Goal: Find specific page/section: Find specific page/section

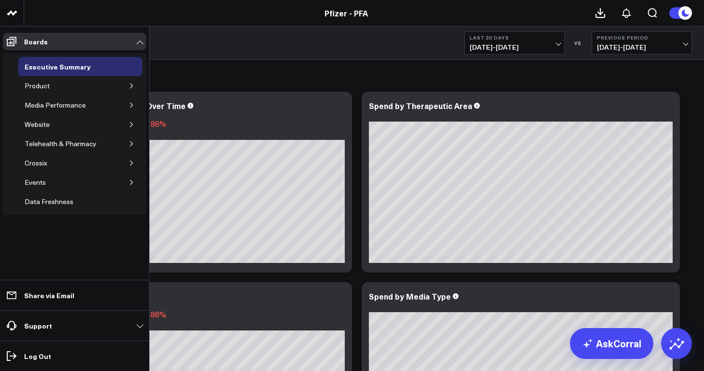
click at [133, 88] on icon "button" at bounding box center [132, 86] width 6 height 6
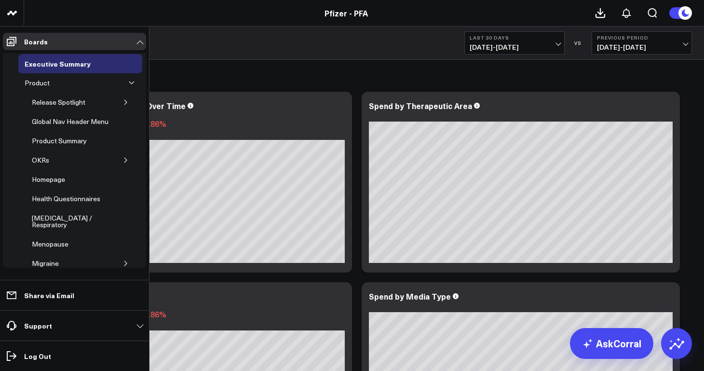
scroll to position [5, 0]
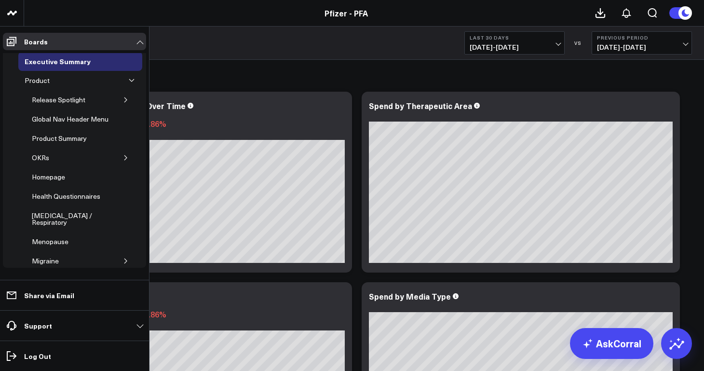
click at [123, 155] on icon "button" at bounding box center [126, 158] width 6 height 6
click at [89, 195] on div "5.2 Release OKRs" at bounding box center [73, 196] width 59 height 12
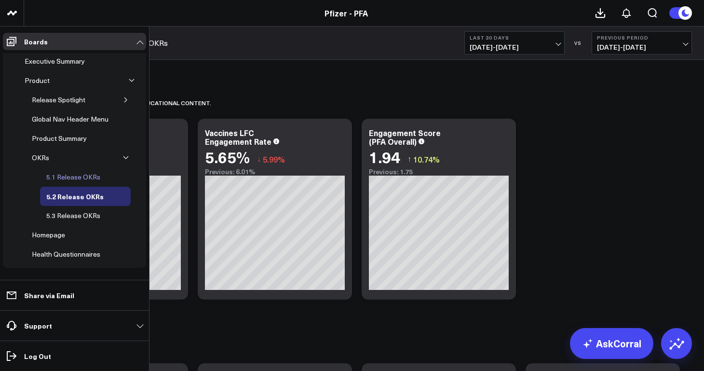
click at [81, 176] on div "5.1 Release OKRs" at bounding box center [73, 177] width 59 height 12
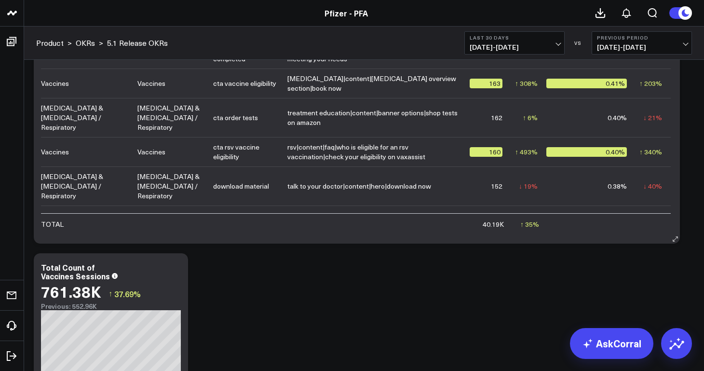
scroll to position [1483, 0]
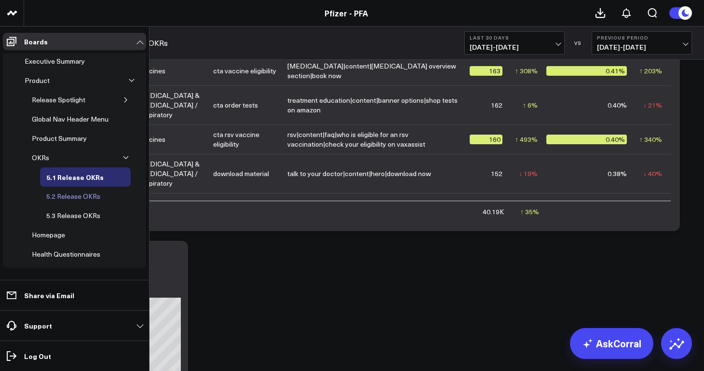
click at [71, 192] on div "5.2 Release OKRs" at bounding box center [73, 196] width 59 height 12
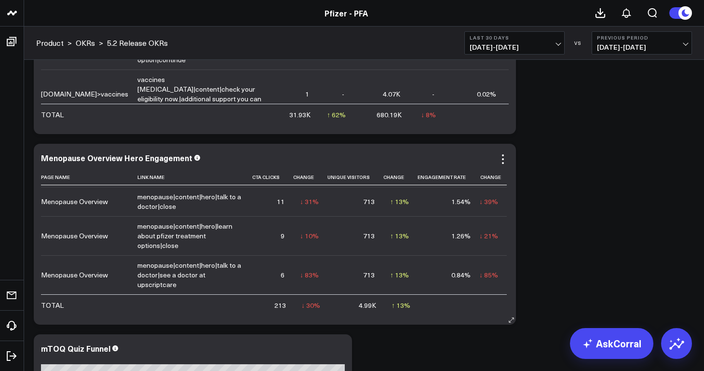
scroll to position [117, 0]
